Goal: Check status: Check status

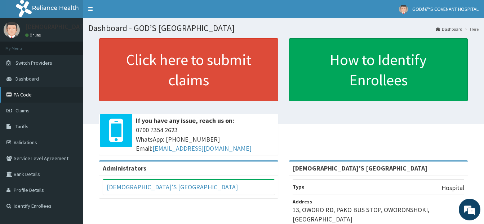
click at [17, 96] on link "PA Code" at bounding box center [41, 95] width 83 height 16
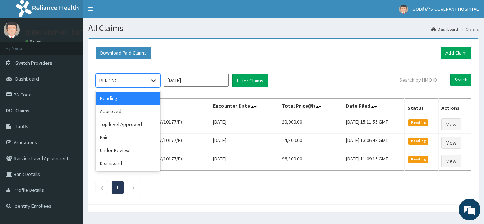
click at [157, 79] on icon at bounding box center [153, 80] width 7 height 7
click at [132, 106] on div "Approved" at bounding box center [128, 111] width 65 height 13
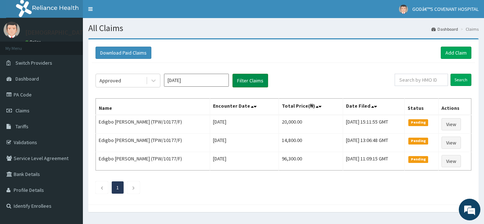
click at [242, 81] on button "Filter Claims" at bounding box center [251, 81] width 36 height 14
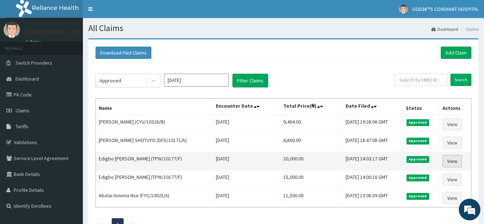
click at [450, 160] on link "View" at bounding box center [452, 161] width 19 height 12
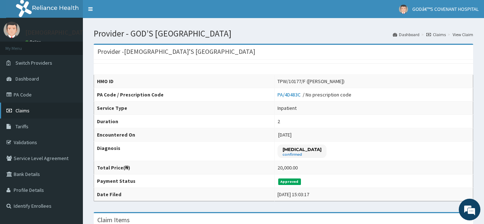
click at [24, 113] on span "Claims" at bounding box center [23, 110] width 14 height 6
